Goal: Information Seeking & Learning: Learn about a topic

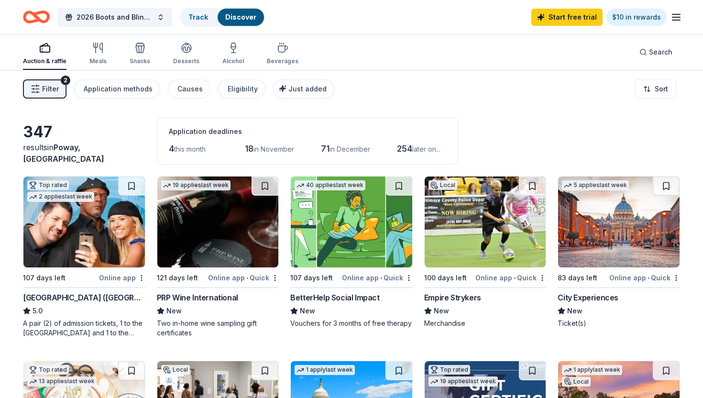
scroll to position [29, 0]
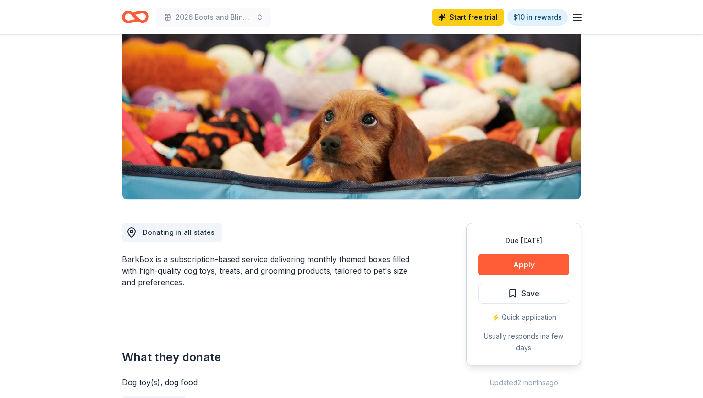
scroll to position [92, 0]
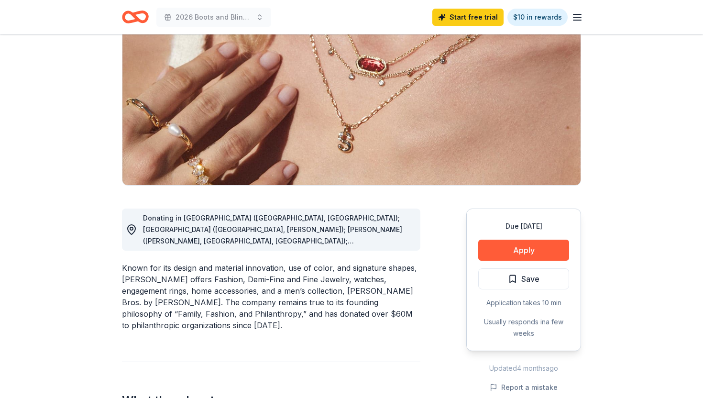
scroll to position [107, 0]
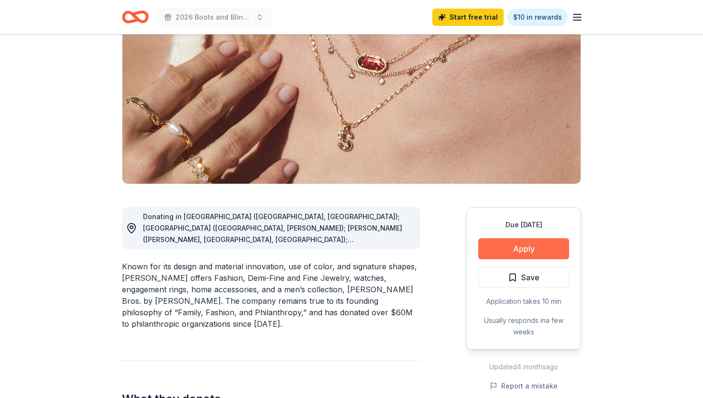
click at [525, 258] on button "Apply" at bounding box center [523, 248] width 91 height 21
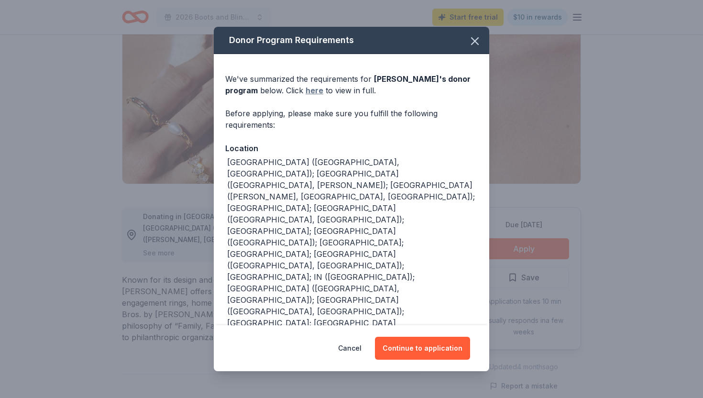
click at [314, 90] on link "here" at bounding box center [314, 90] width 18 height 11
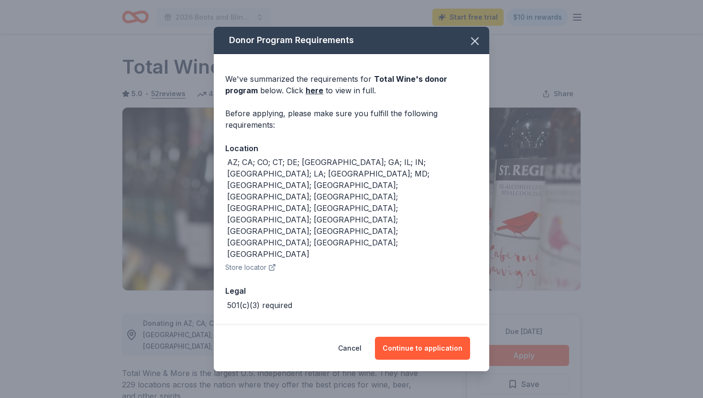
scroll to position [223, 0]
